Goal: Find specific page/section: Find specific page/section

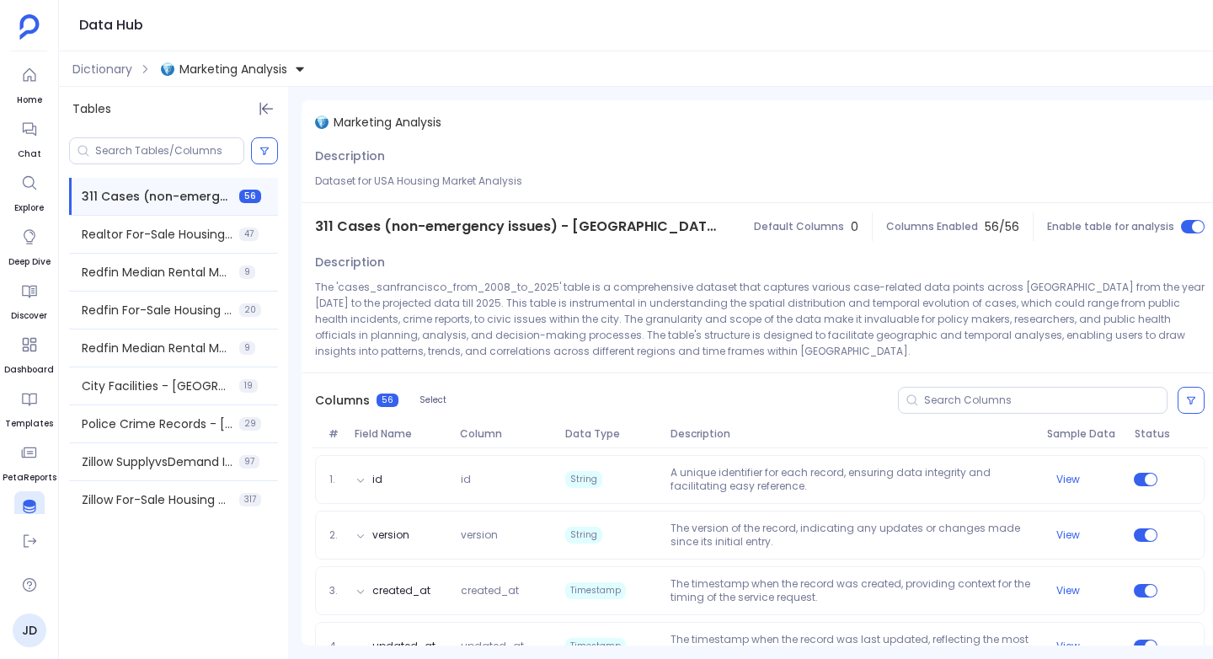
scroll to position [152, 0]
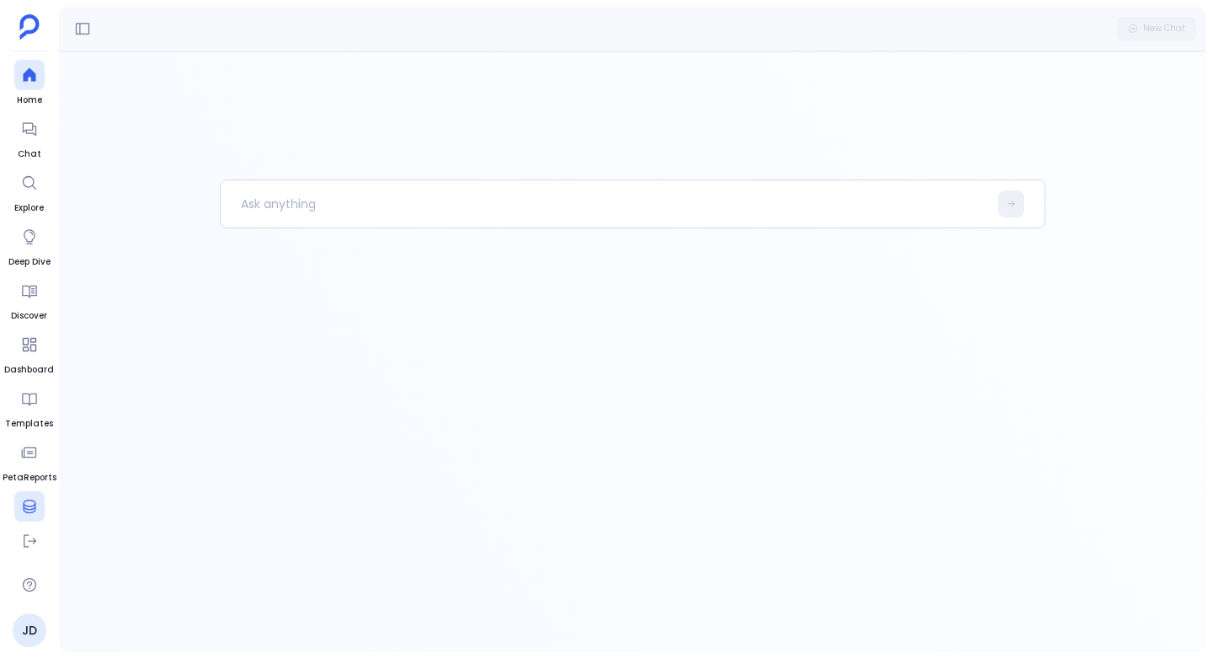
click at [29, 497] on div at bounding box center [29, 506] width 30 height 30
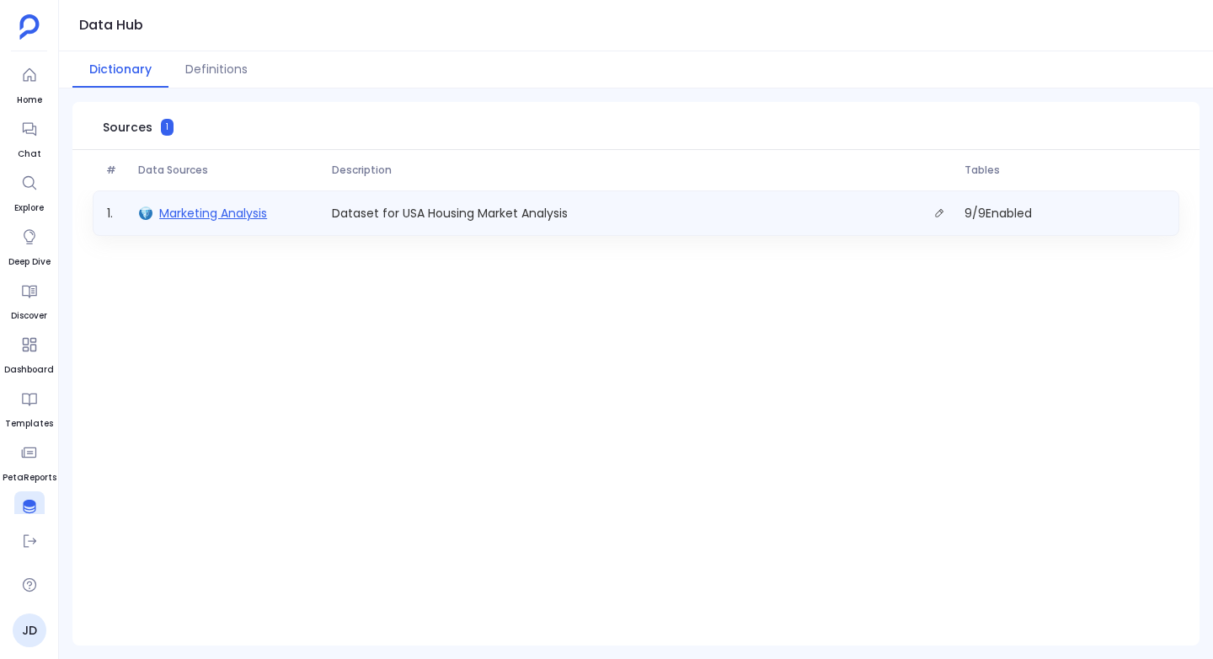
click at [233, 207] on span "Marketing Analysis" at bounding box center [213, 213] width 108 height 17
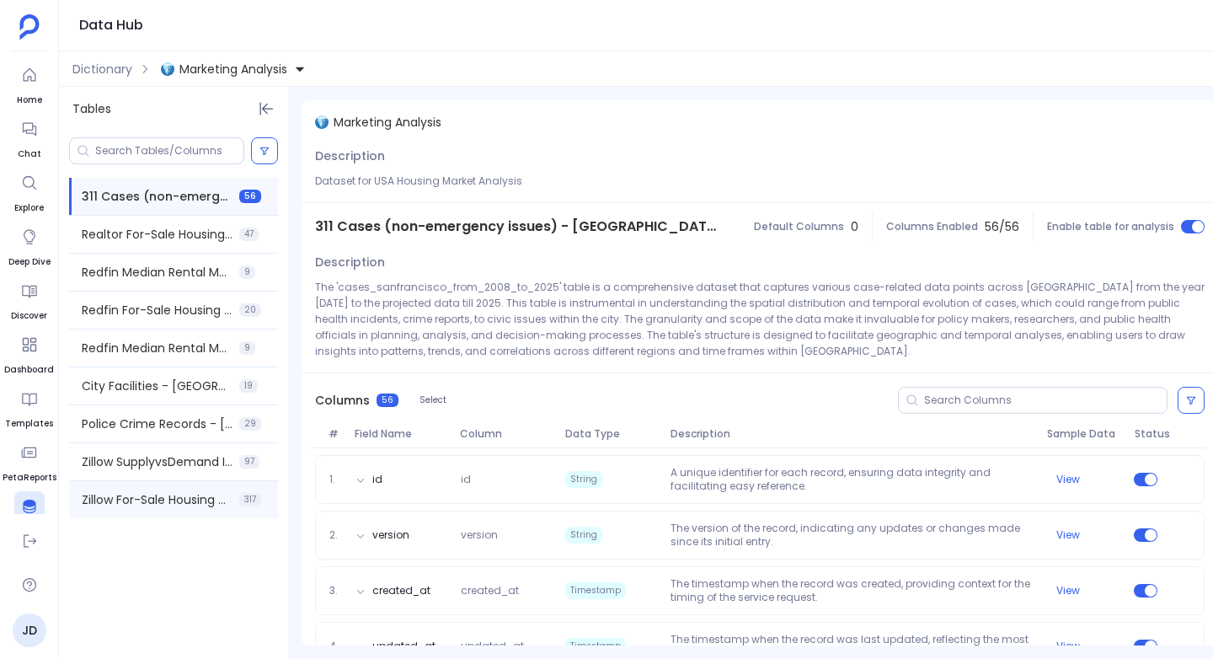
click at [112, 516] on div "Zillow For-Sale Housing Historical - [GEOGRAPHIC_DATA] Localities 317" at bounding box center [173, 499] width 209 height 37
